Goal: Information Seeking & Learning: Learn about a topic

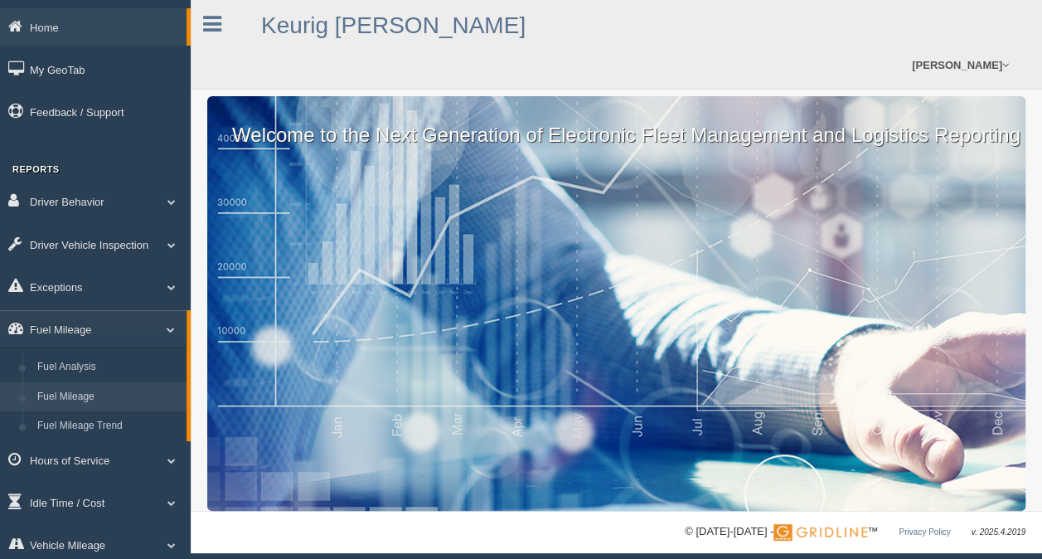
click at [80, 405] on link "Fuel Mileage" at bounding box center [108, 397] width 157 height 30
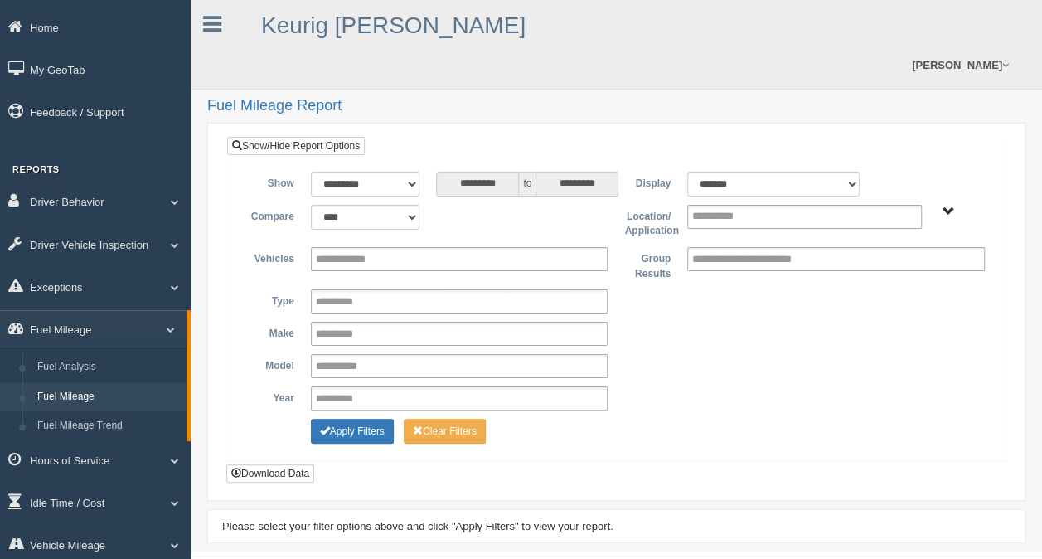
click at [945, 208] on span "[PERSON_NAME] - OTR Tucson - OTR" at bounding box center [949, 212] width 12 height 12
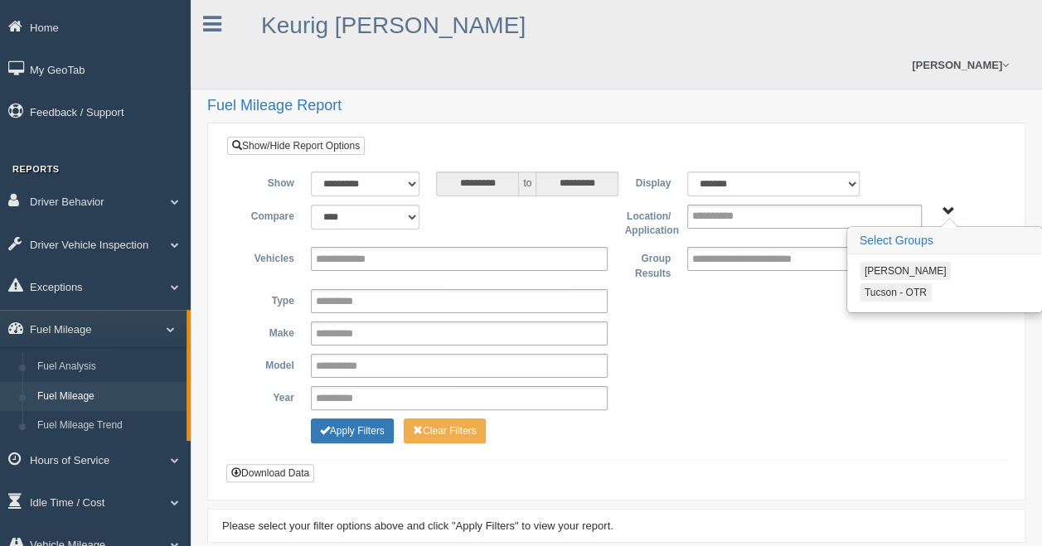
click at [889, 289] on button "Tucson - OTR" at bounding box center [896, 293] width 72 height 18
click at [362, 429] on button "Apply Filters" at bounding box center [352, 431] width 83 height 25
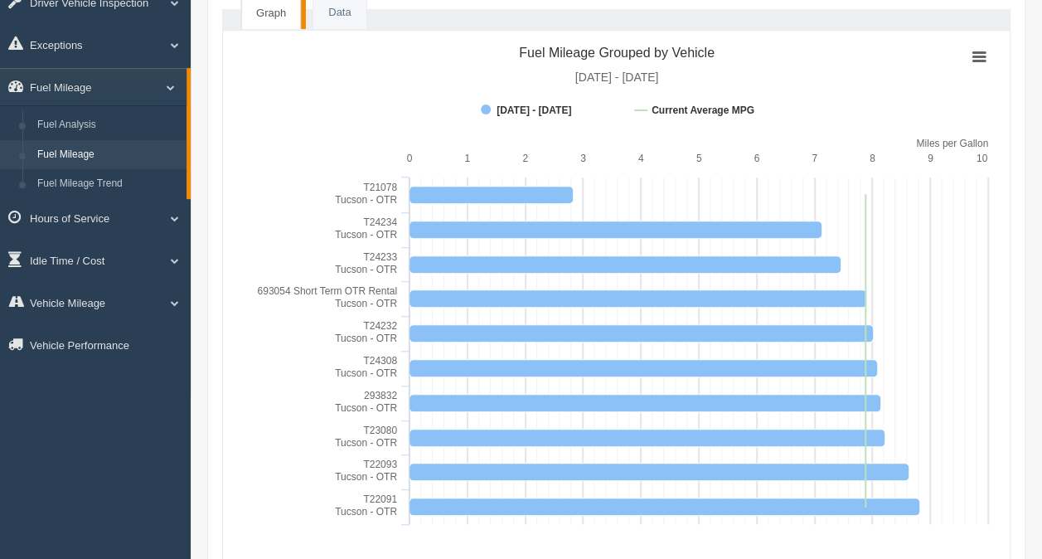
scroll to position [249, 0]
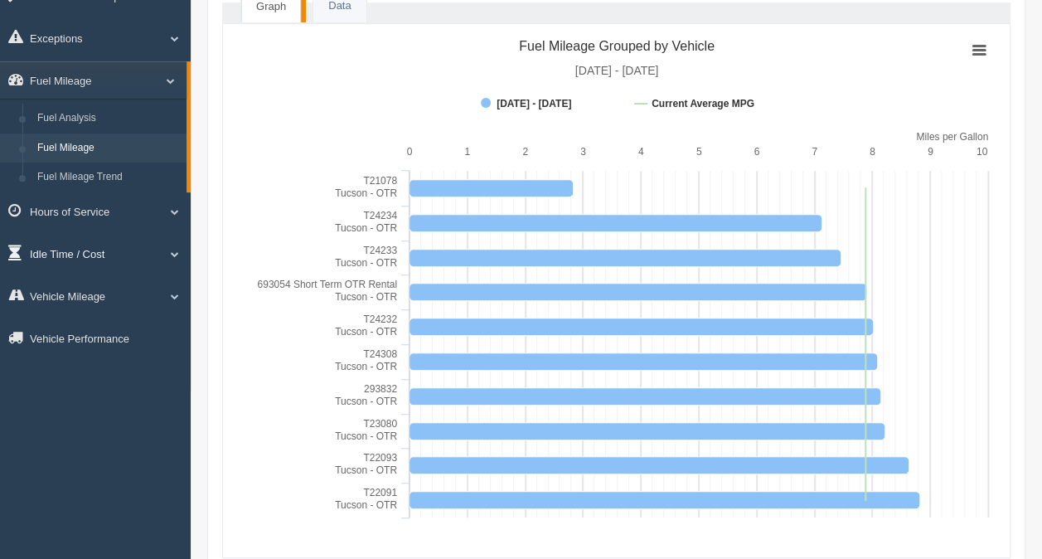
click at [80, 251] on link "Idle Time / Cost" at bounding box center [95, 253] width 191 height 37
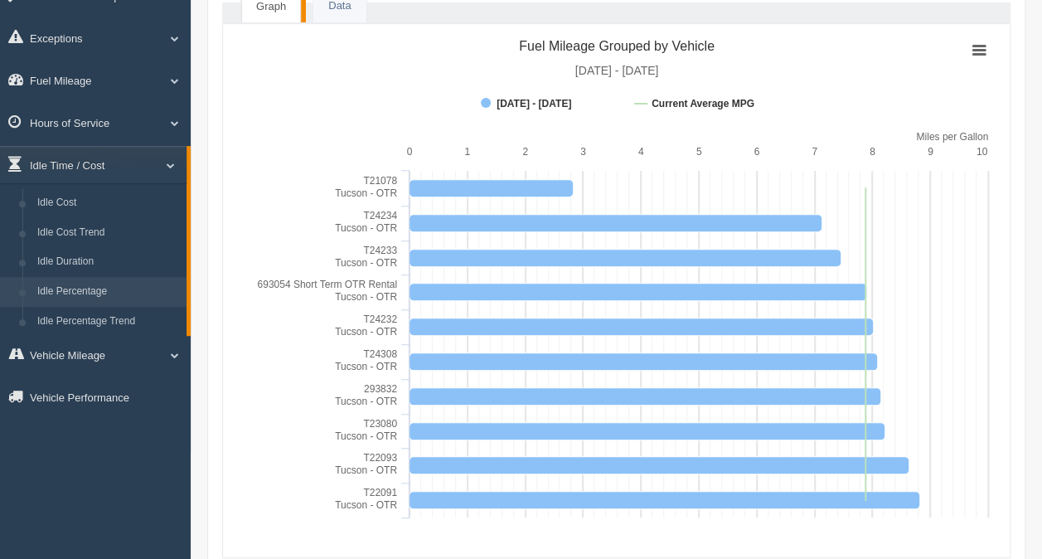
click at [80, 297] on link "Idle Percentage" at bounding box center [108, 292] width 157 height 30
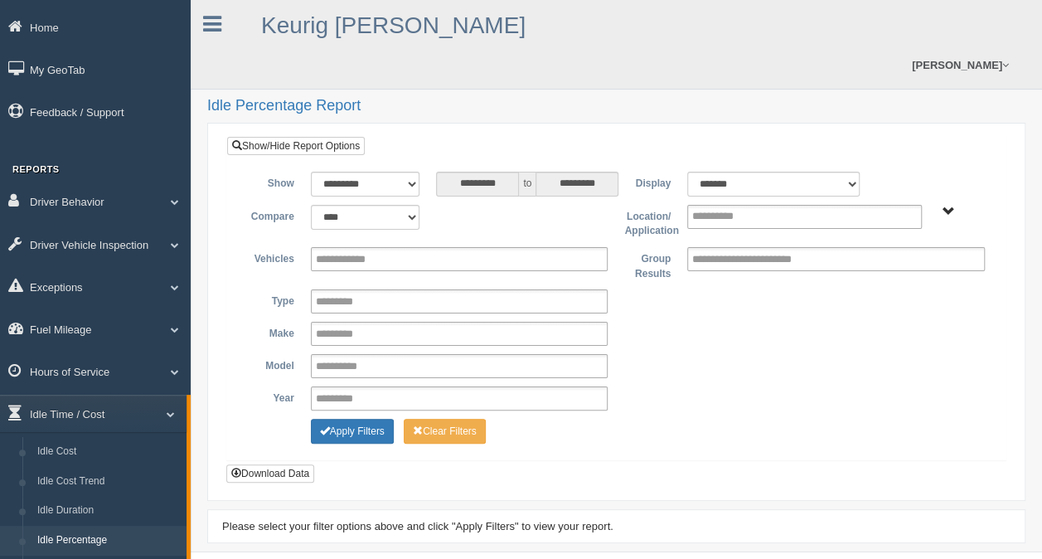
click at [950, 210] on span "[PERSON_NAME] - OTR Tucson - OTR" at bounding box center [949, 212] width 12 height 12
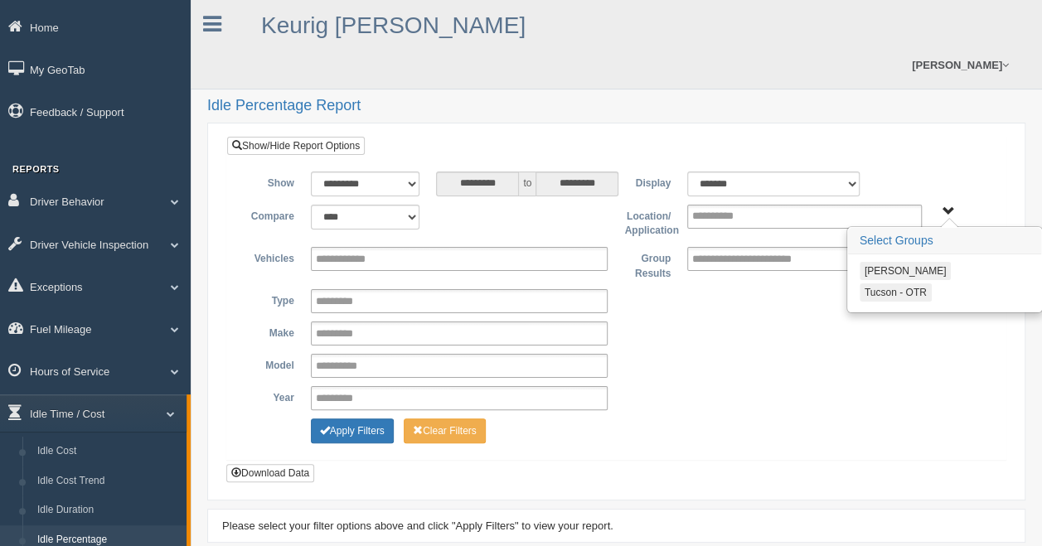
click at [890, 291] on button "Tucson - OTR" at bounding box center [896, 293] width 72 height 18
click at [344, 434] on button "Apply Filters" at bounding box center [352, 431] width 83 height 25
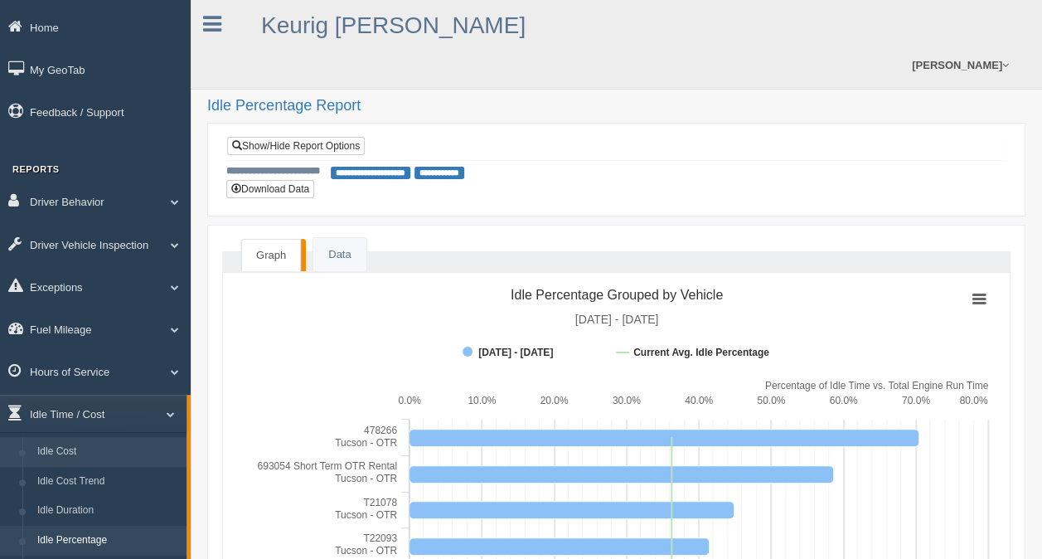
click at [68, 451] on link "Idle Cost" at bounding box center [108, 452] width 157 height 30
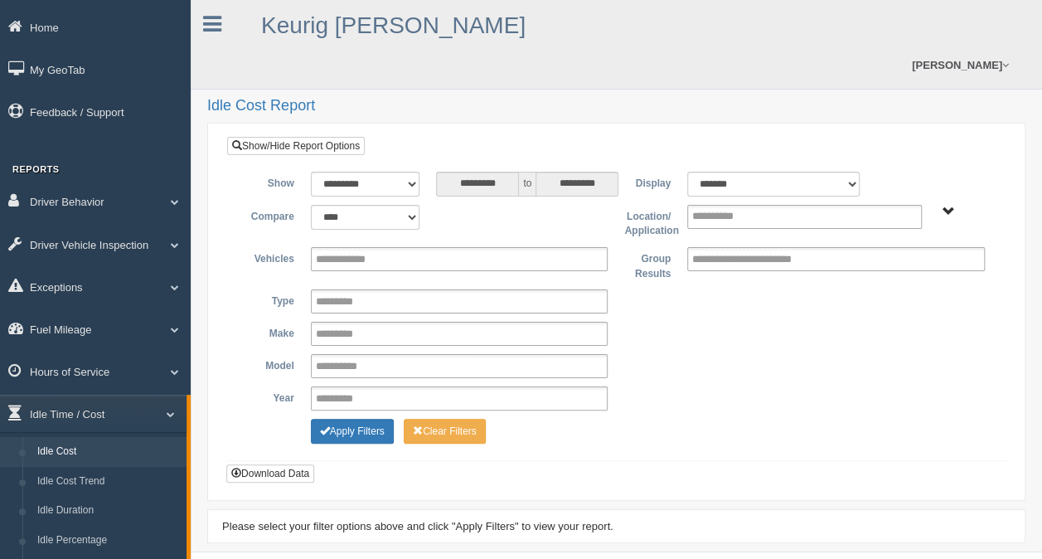
click at [932, 209] on div "Irving - OTR Tucson - OTR" at bounding box center [961, 211] width 63 height 12
click at [948, 206] on span "Irving - OTR Tucson - OTR" at bounding box center [949, 212] width 12 height 12
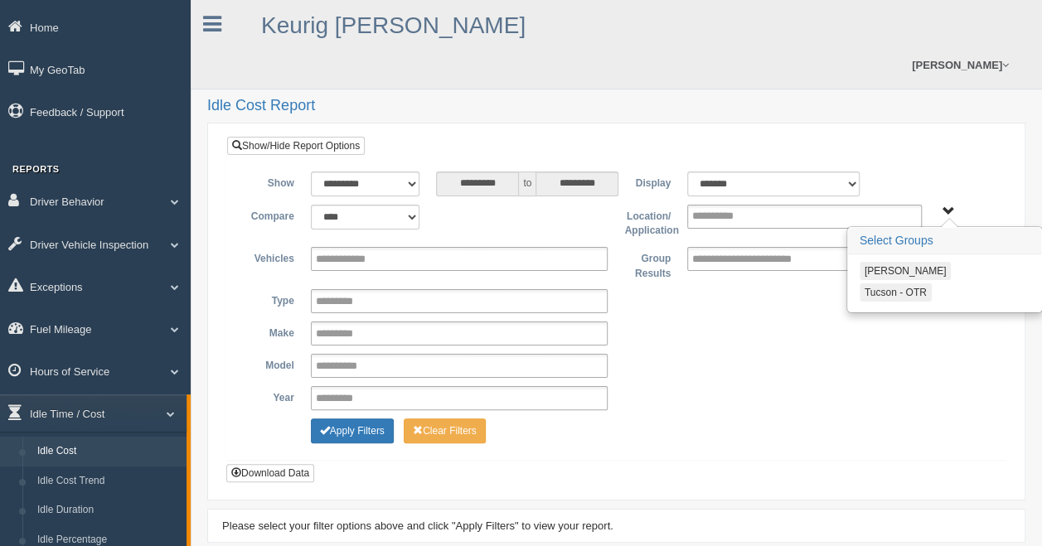
click at [900, 292] on button "Tucson - OTR" at bounding box center [896, 293] width 72 height 18
click at [329, 427] on button "Apply Filters" at bounding box center [352, 431] width 83 height 25
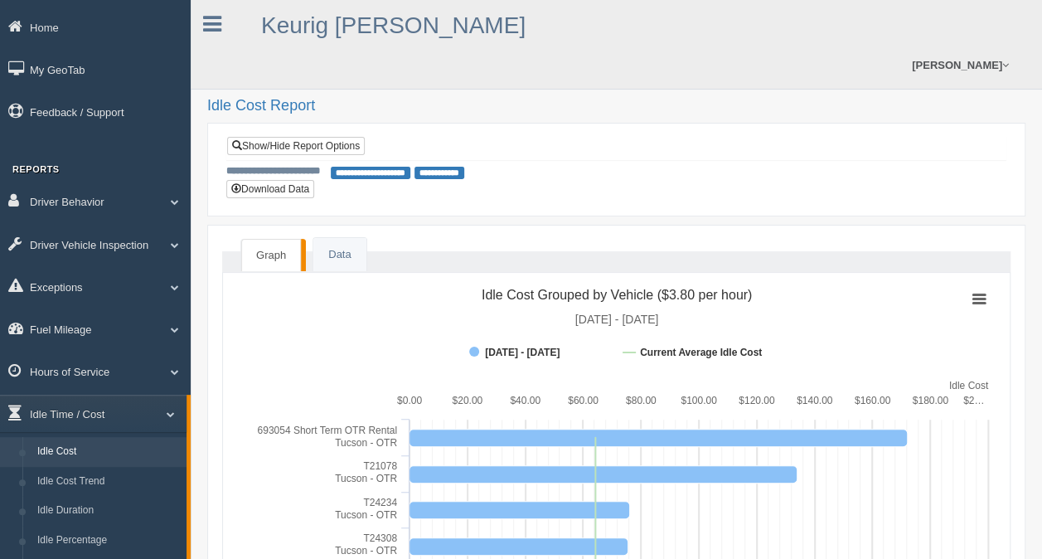
click at [73, 453] on link "Idle Cost" at bounding box center [108, 452] width 157 height 30
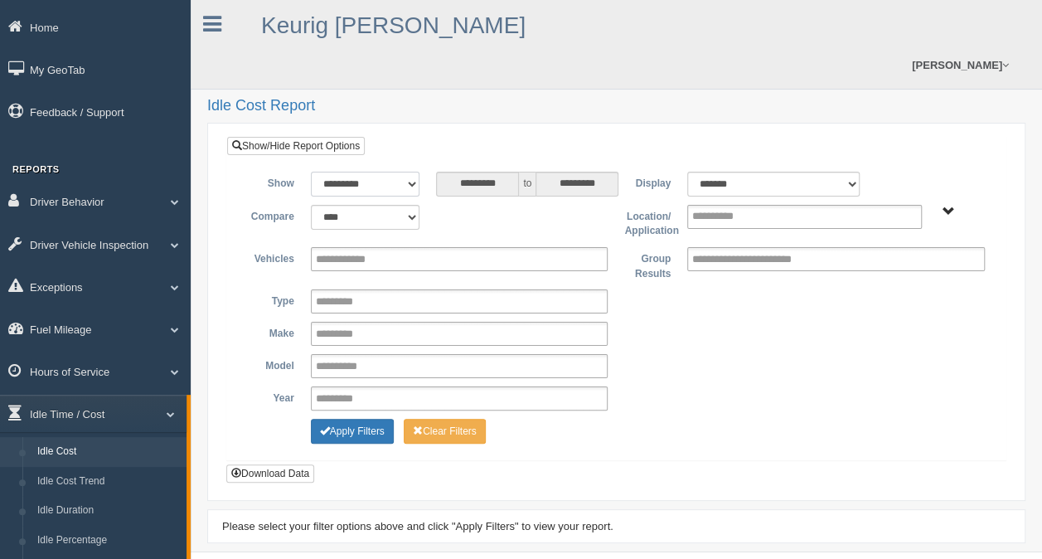
click at [411, 177] on select "**********" at bounding box center [365, 184] width 109 height 25
